Goal: Navigation & Orientation: Find specific page/section

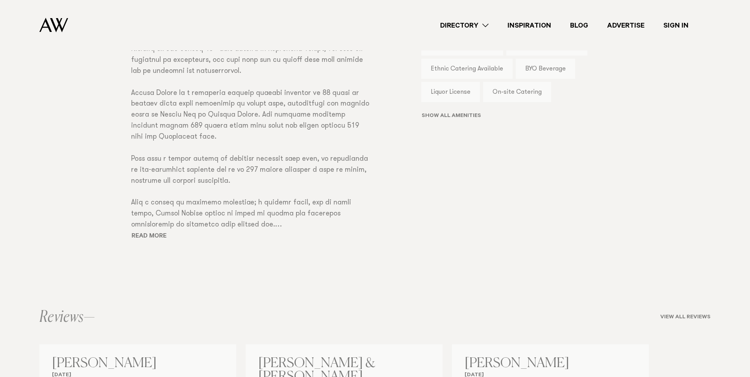
scroll to position [669, 0]
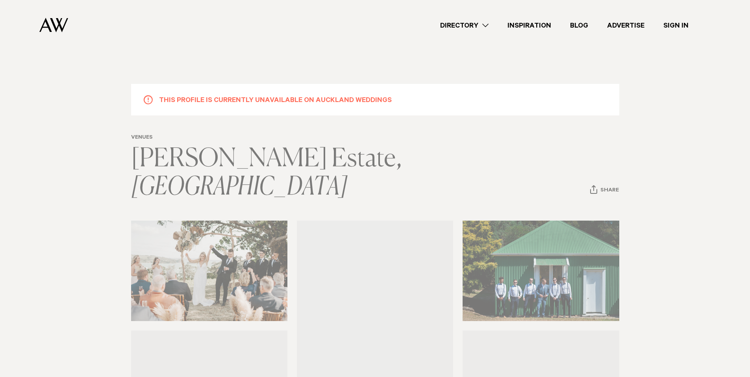
click at [489, 24] on link "Directory" at bounding box center [464, 25] width 67 height 11
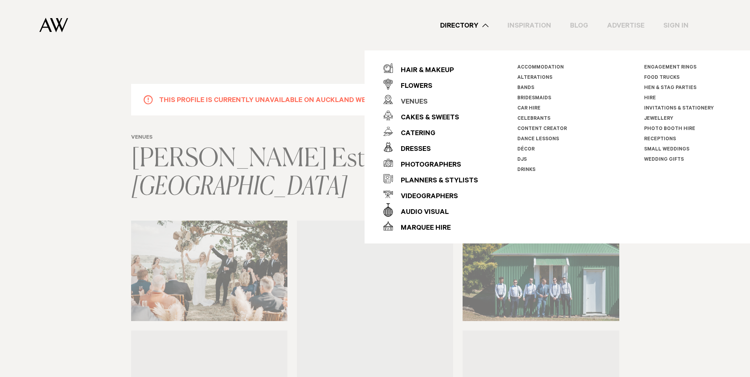
click at [421, 97] on div "Venues" at bounding box center [410, 102] width 35 height 16
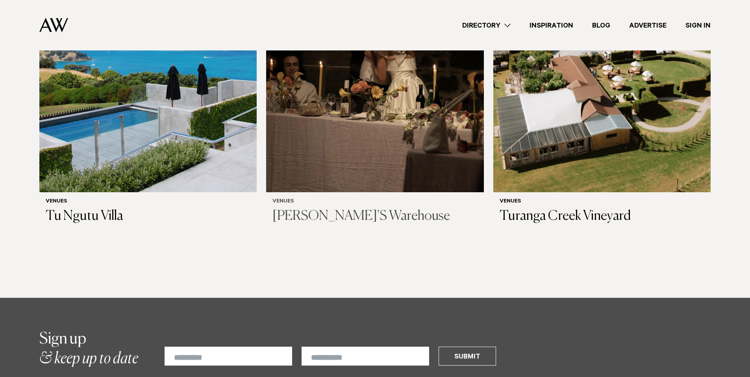
scroll to position [5394, 0]
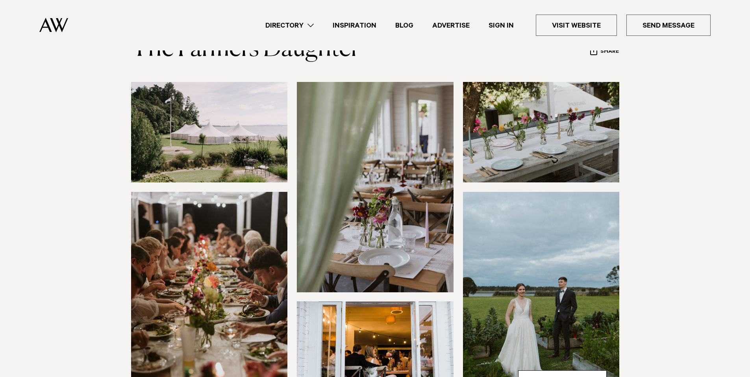
scroll to position [157, 0]
